Goal: Complete application form

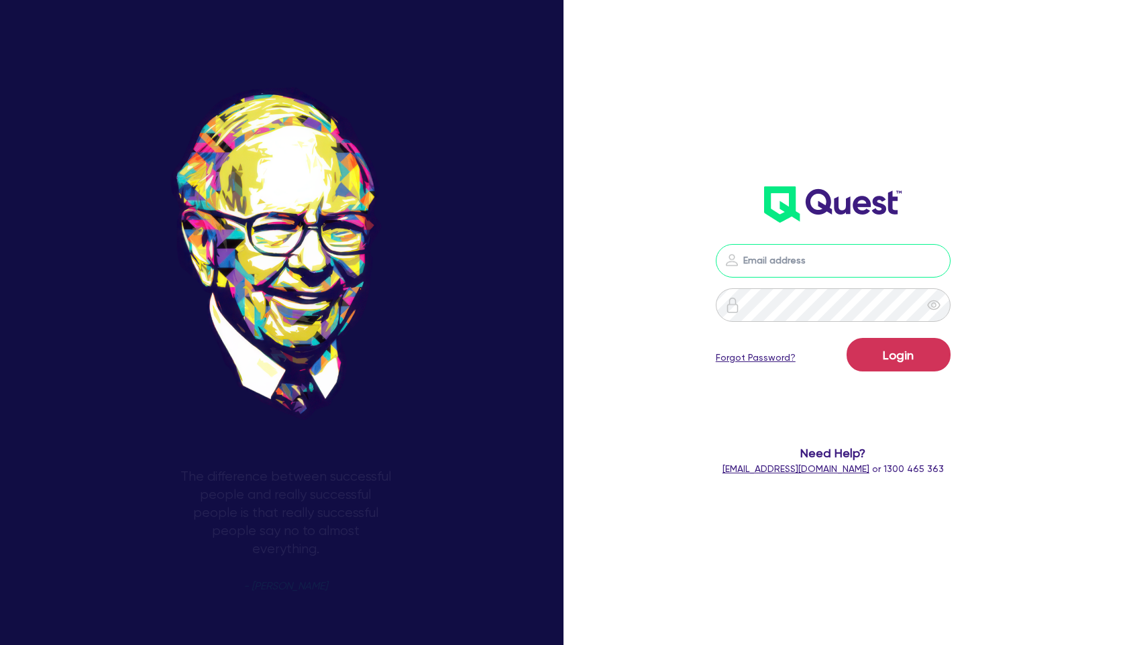
type input "[PERSON_NAME][EMAIL_ADDRESS][PERSON_NAME][DOMAIN_NAME]"
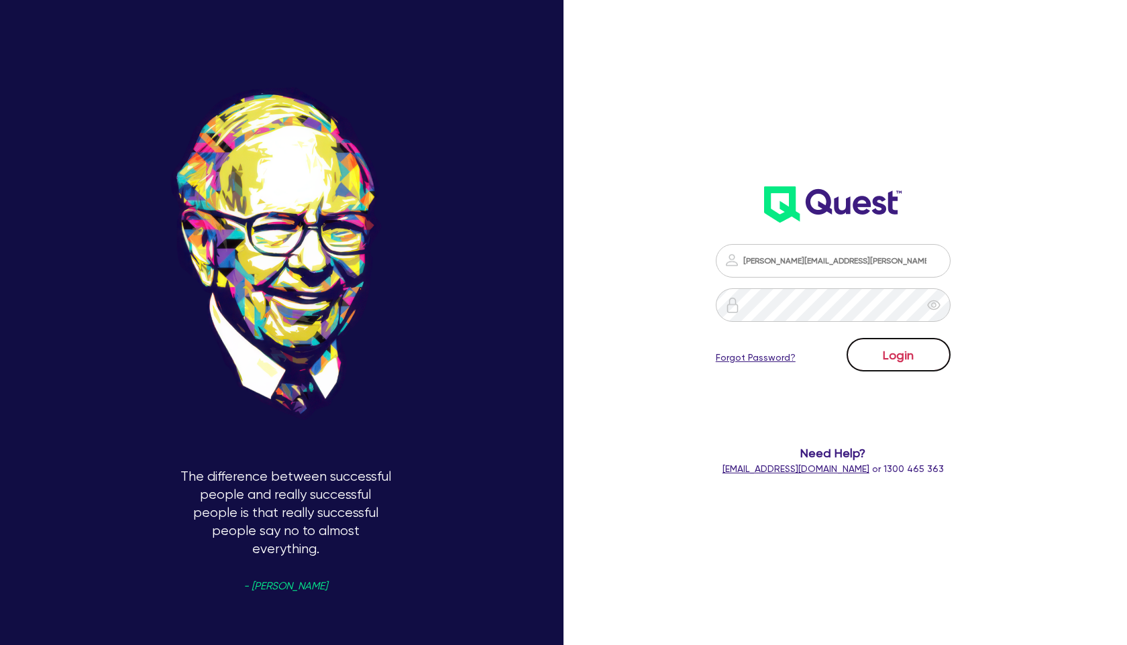
drag, startPoint x: 0, startPoint y: 0, endPoint x: 884, endPoint y: 356, distance: 953.2
click at [884, 356] on button "Login" at bounding box center [899, 355] width 104 height 34
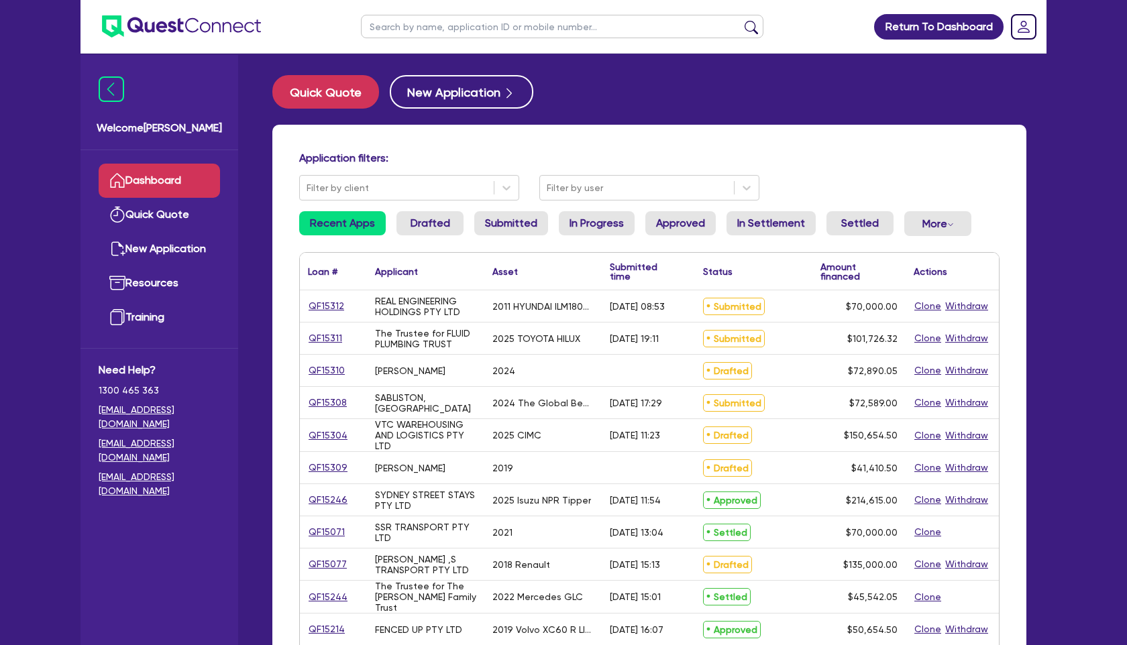
click at [402, 30] on input "text" at bounding box center [562, 26] width 403 height 23
paste input "QF15312"
type input "QF15312"
click at [741, 20] on button "submit" at bounding box center [751, 29] width 21 height 19
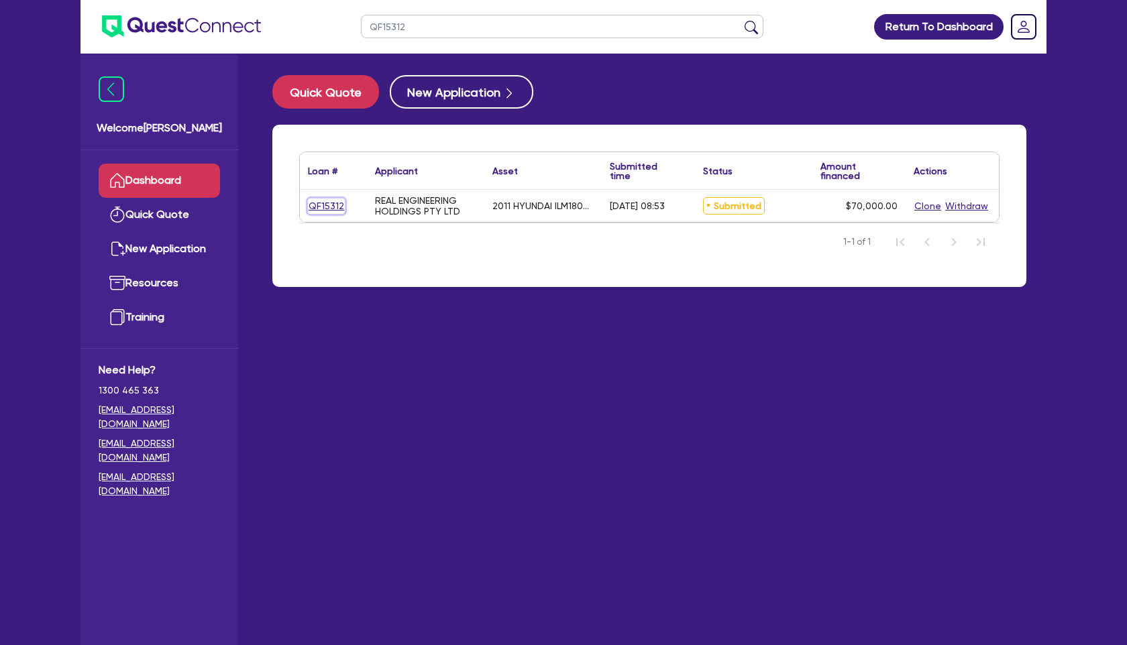
click at [319, 205] on link "QF15312" at bounding box center [326, 206] width 37 height 15
select select "SECONDARY_ASSETS"
select select "CNC_AND_EDGE_BENDERS"
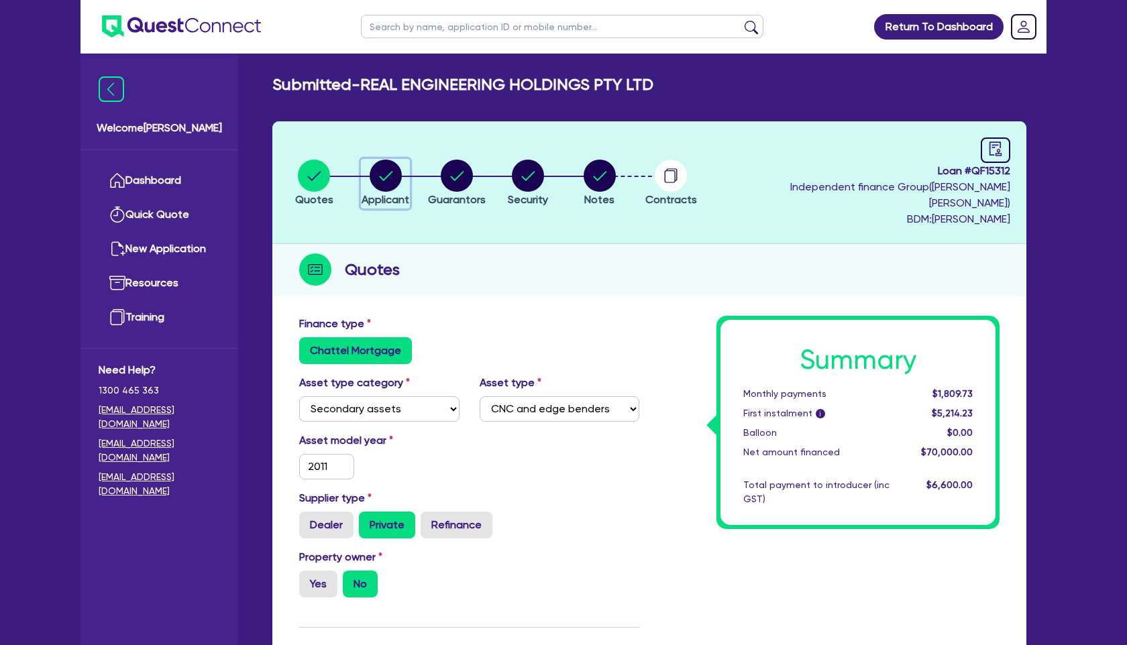
click at [388, 172] on circle "button" at bounding box center [386, 176] width 32 height 32
select select "COMPANY"
select select "MANUFACTURING"
select select "MACHINARY_EQUIPMENT"
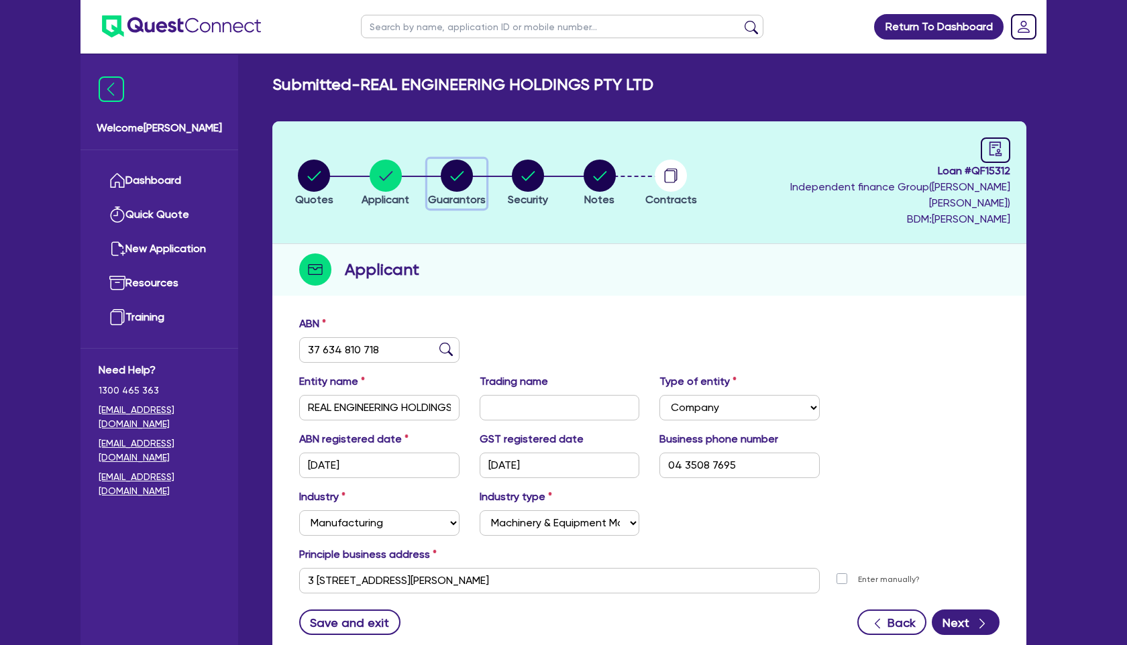
click at [462, 184] on button "Guarantors" at bounding box center [456, 184] width 59 height 50
select select "MRS"
select select "[GEOGRAPHIC_DATA]"
select select "MARRIED"
select select "HOUSEHOLD_PERSONAL"
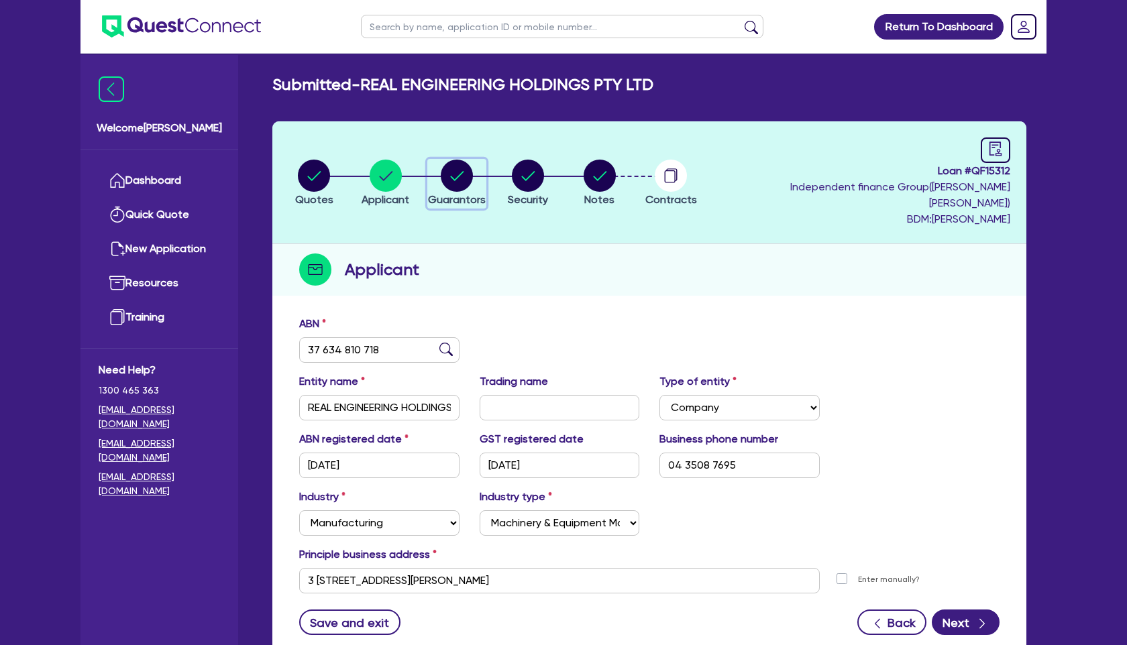
select select "CASH"
select select "VEHICLE"
select select "EQUIPMENT"
select select "CREDIT_CARD"
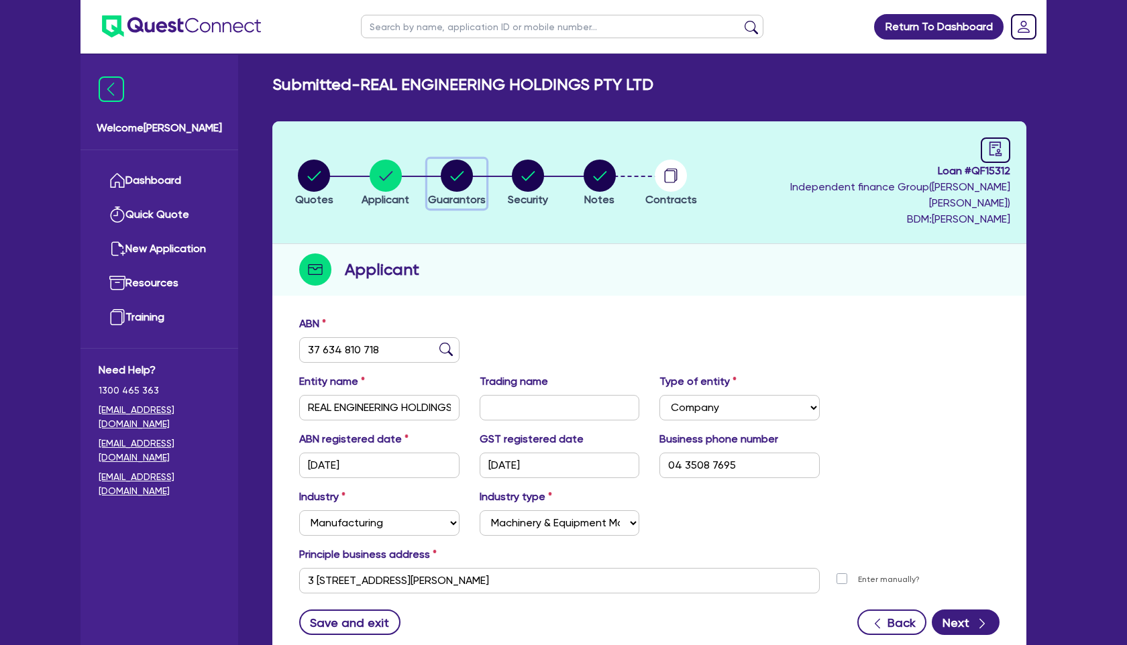
select select "EQUIPMENT_LOAN"
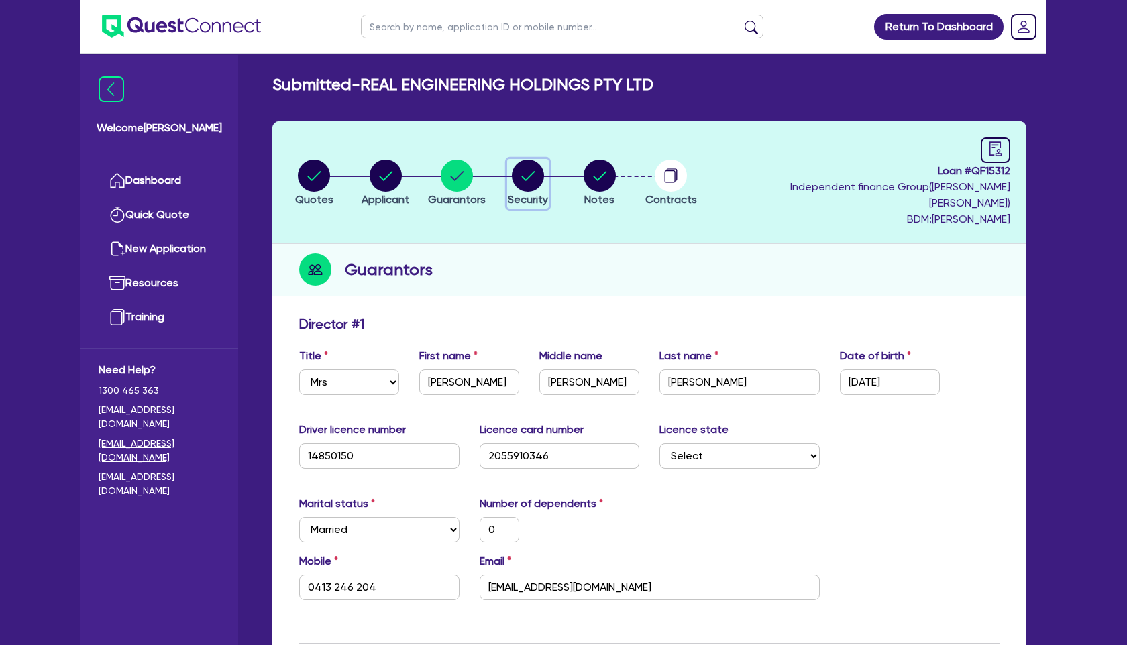
click at [539, 182] on icon "button" at bounding box center [528, 176] width 32 height 32
select select "SECONDARY_ASSETS"
select select "CNC_AND_EDGE_BENDERS"
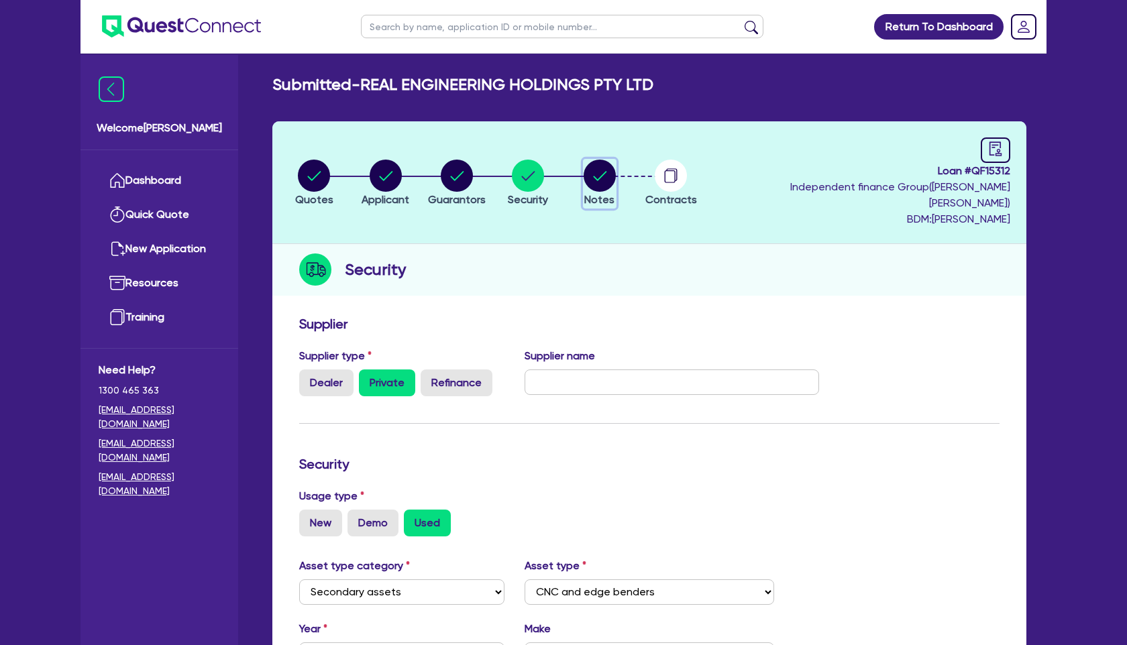
click at [604, 164] on circle "button" at bounding box center [600, 176] width 32 height 32
select select "Quest Finance - Own Book"
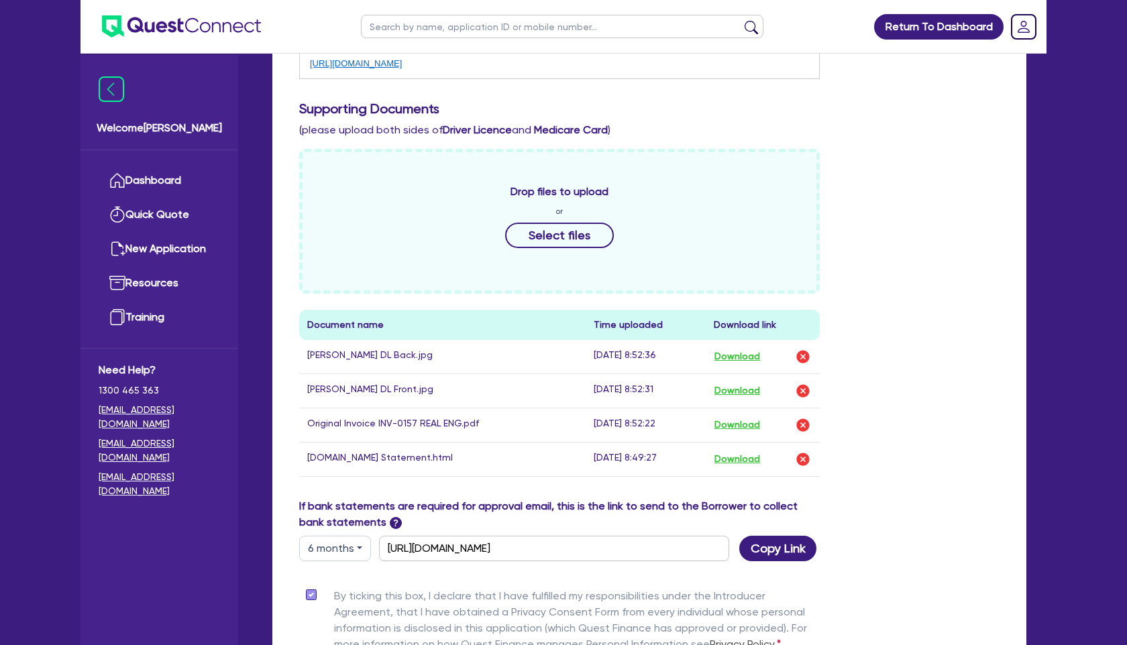
scroll to position [557, 0]
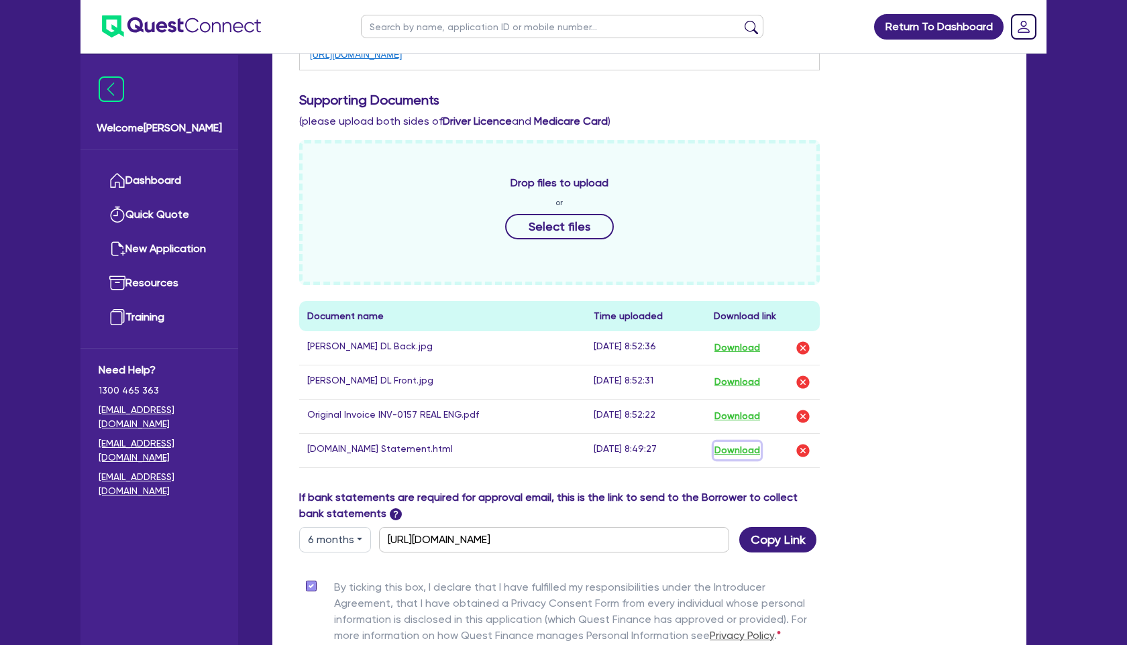
click at [753, 442] on button "Download" at bounding box center [737, 450] width 47 height 17
